Goal: Information Seeking & Learning: Learn about a topic

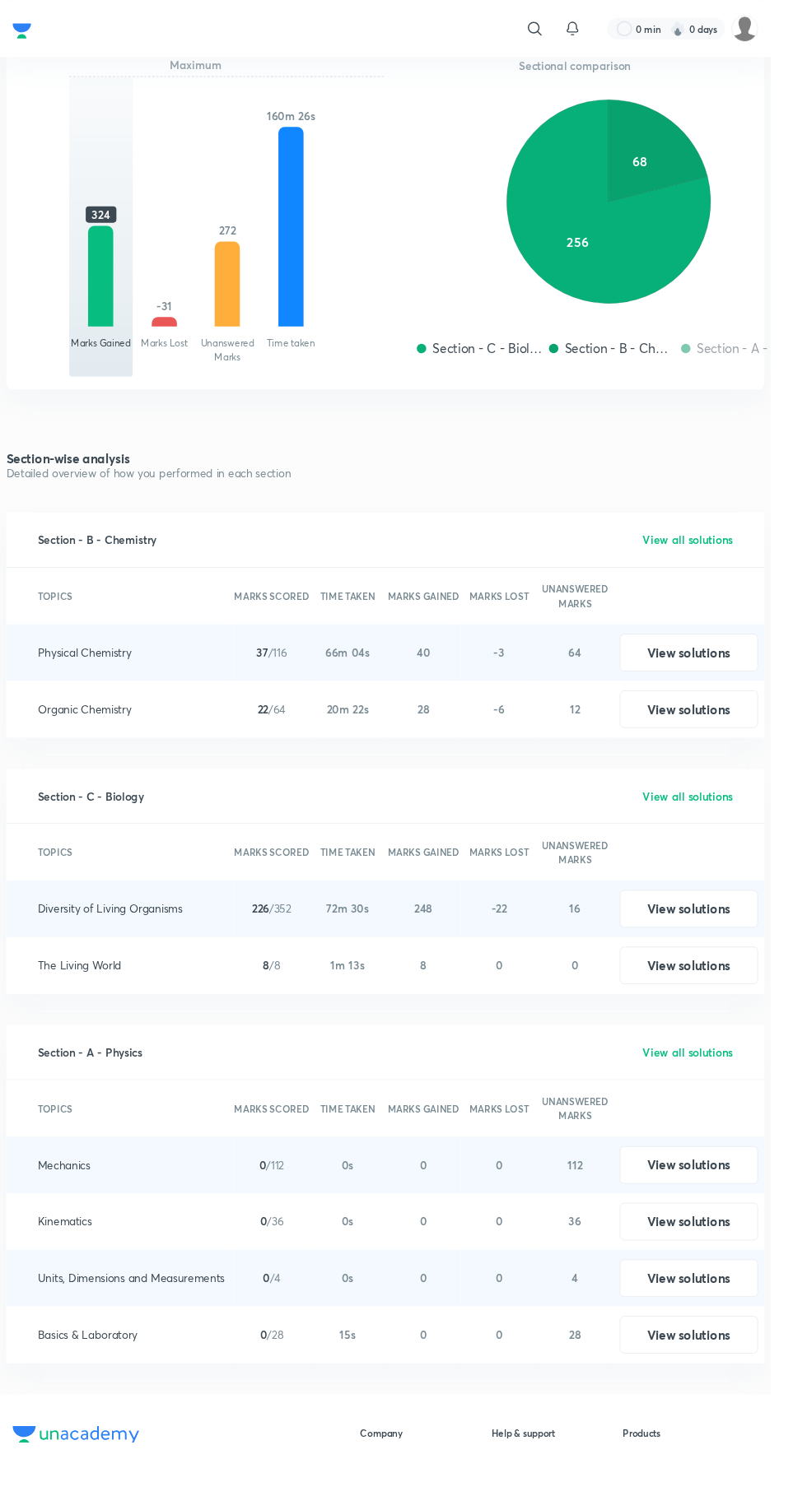
scroll to position [1500, 0]
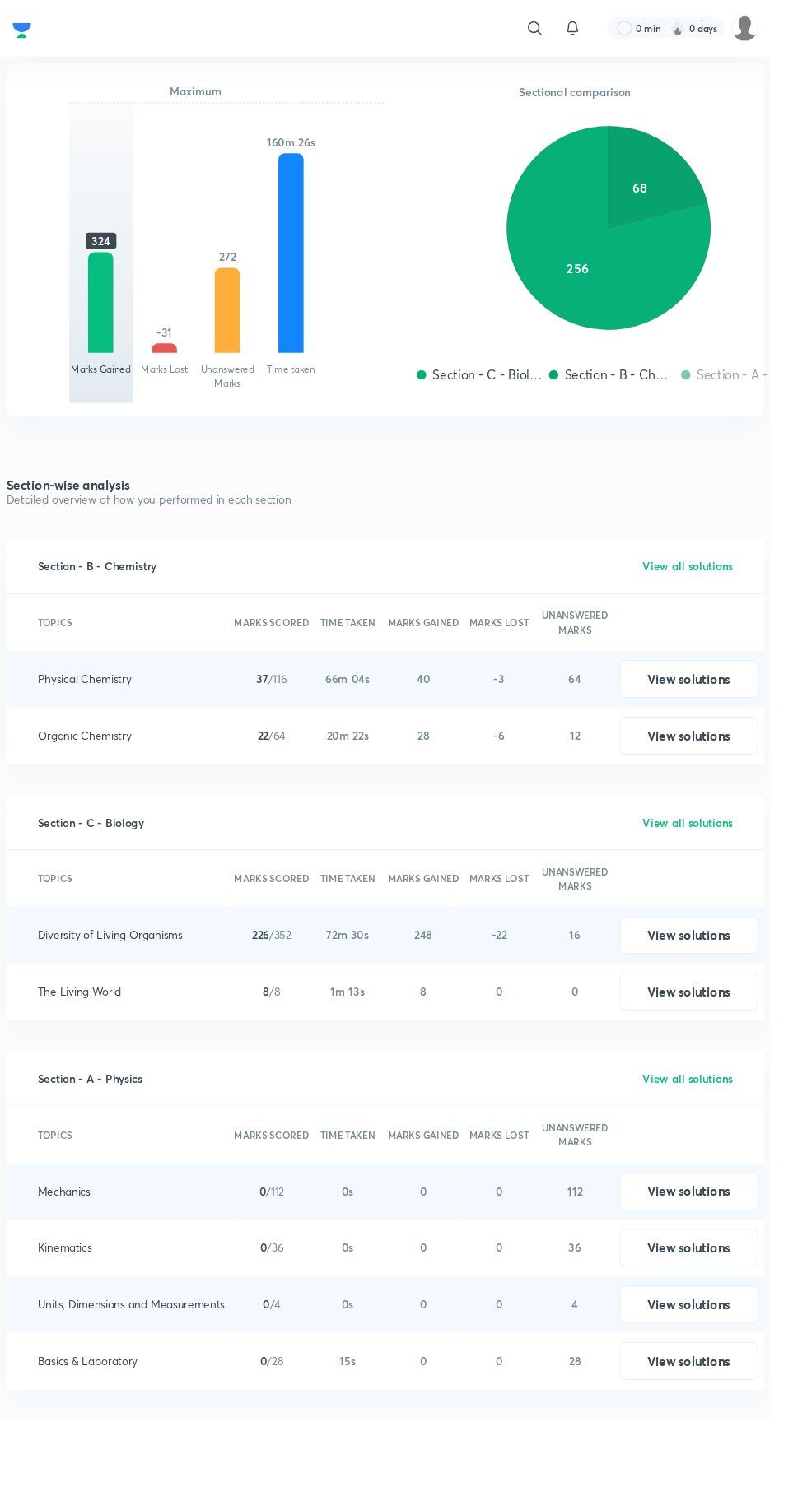
click at [708, 691] on button "View solutions" at bounding box center [721, 711] width 145 height 40
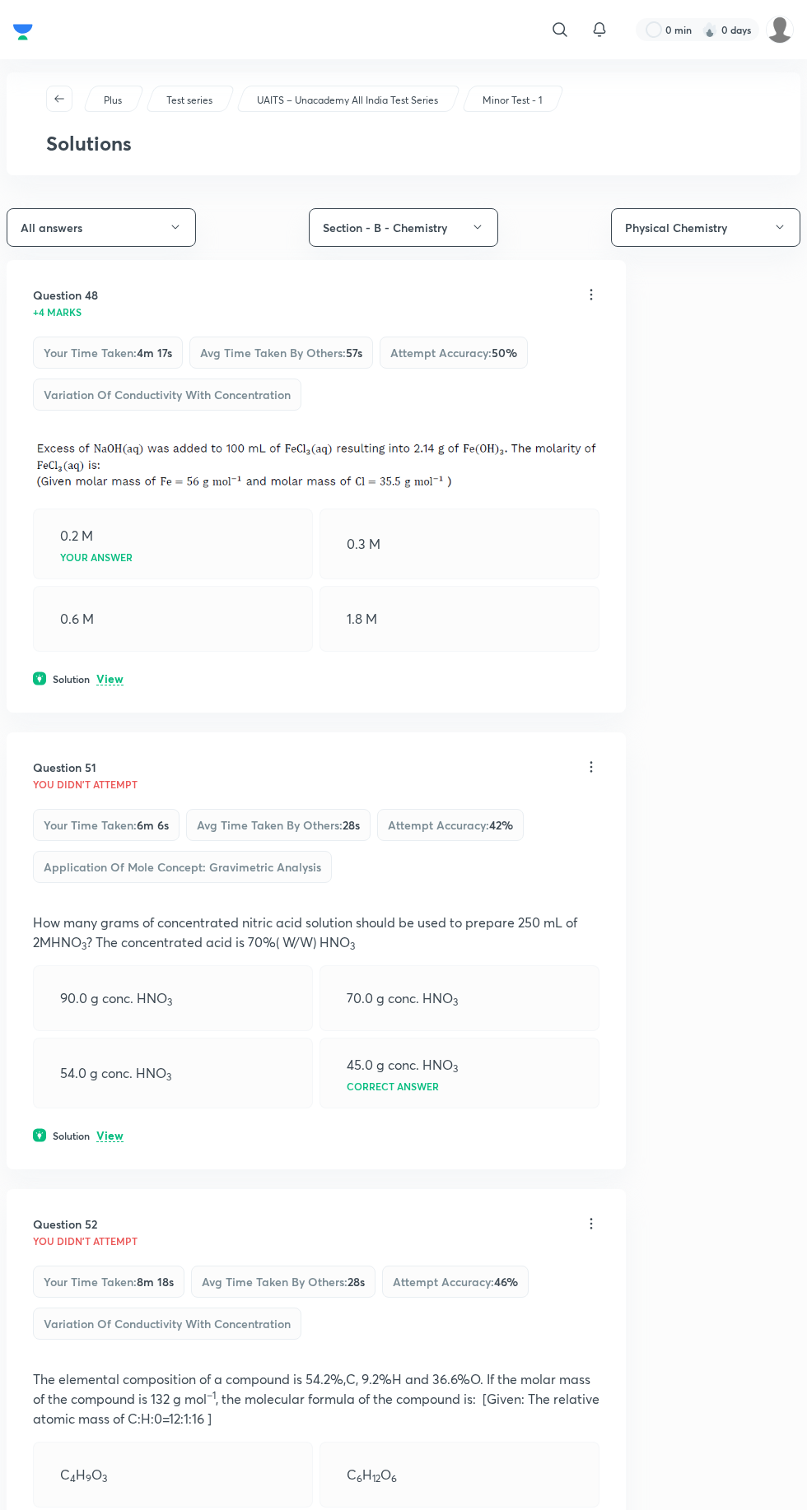
click at [96, 679] on div "Solution View" at bounding box center [316, 679] width 566 height 15
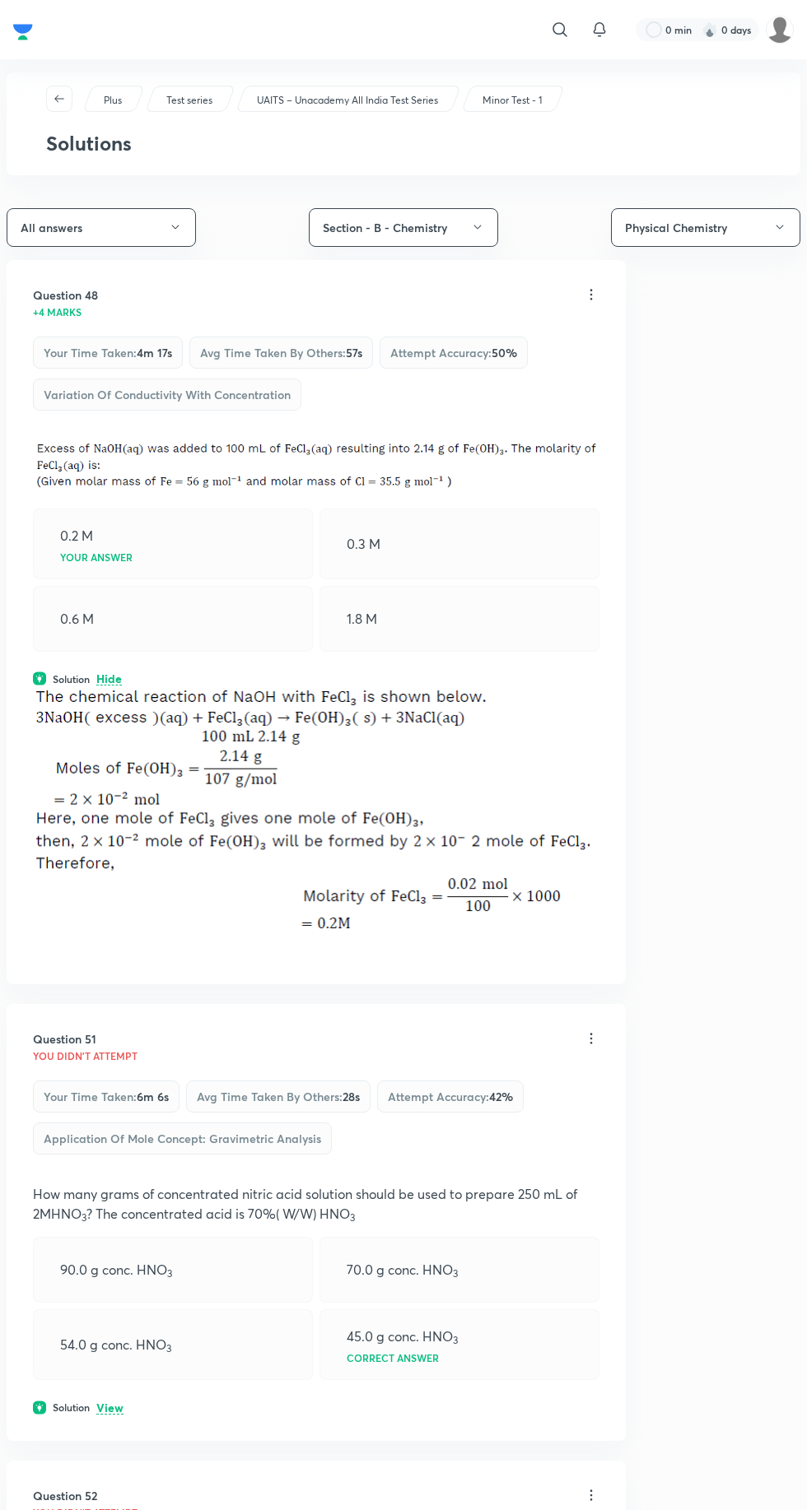
click at [109, 681] on p "Hide" at bounding box center [109, 679] width 26 height 12
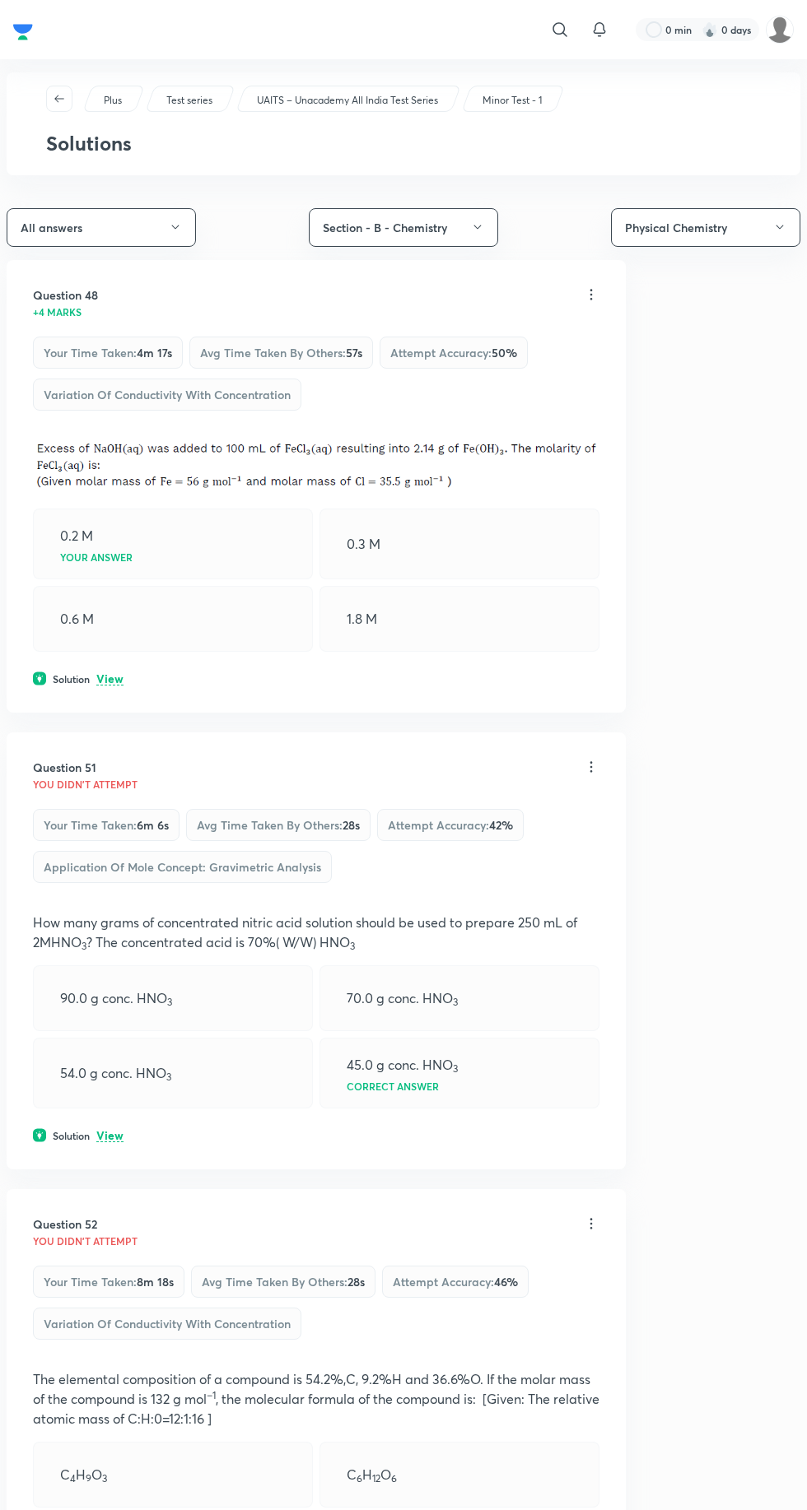
click at [112, 673] on p "View" at bounding box center [109, 679] width 27 height 12
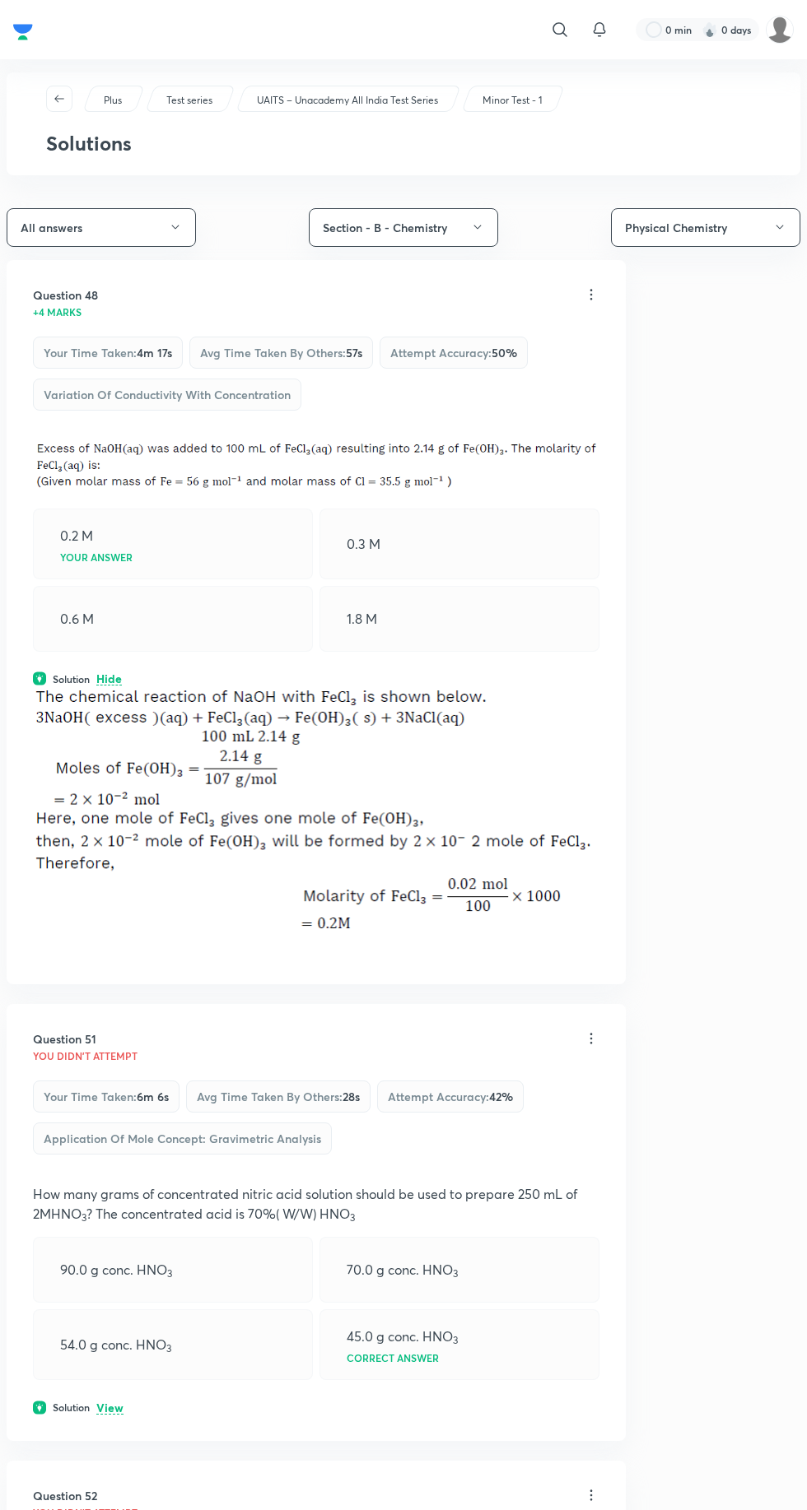
click at [125, 682] on div "Solution Hide" at bounding box center [316, 679] width 566 height 15
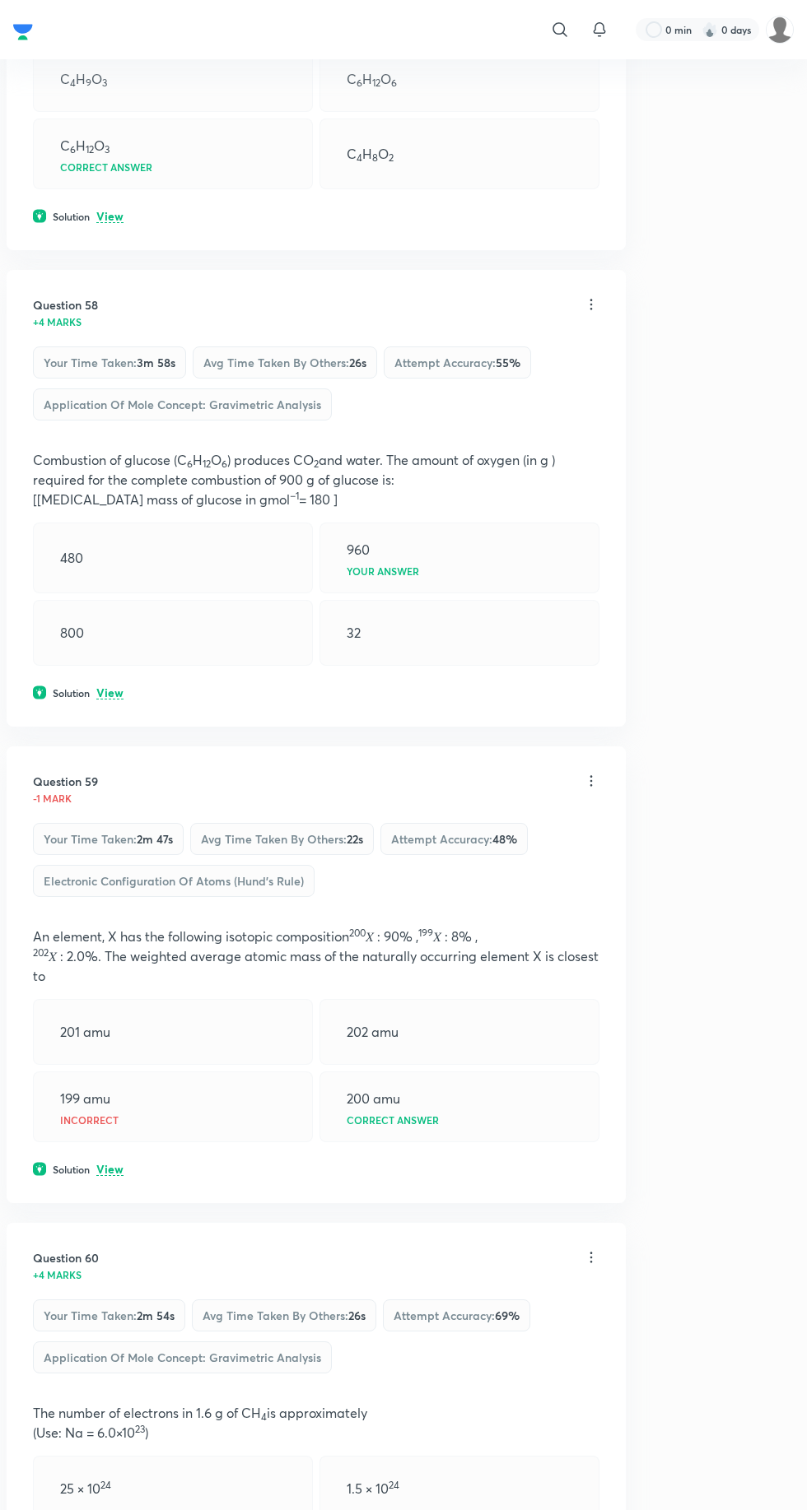
scroll to position [1397, 0]
